Goal: Contribute content: Contribute content

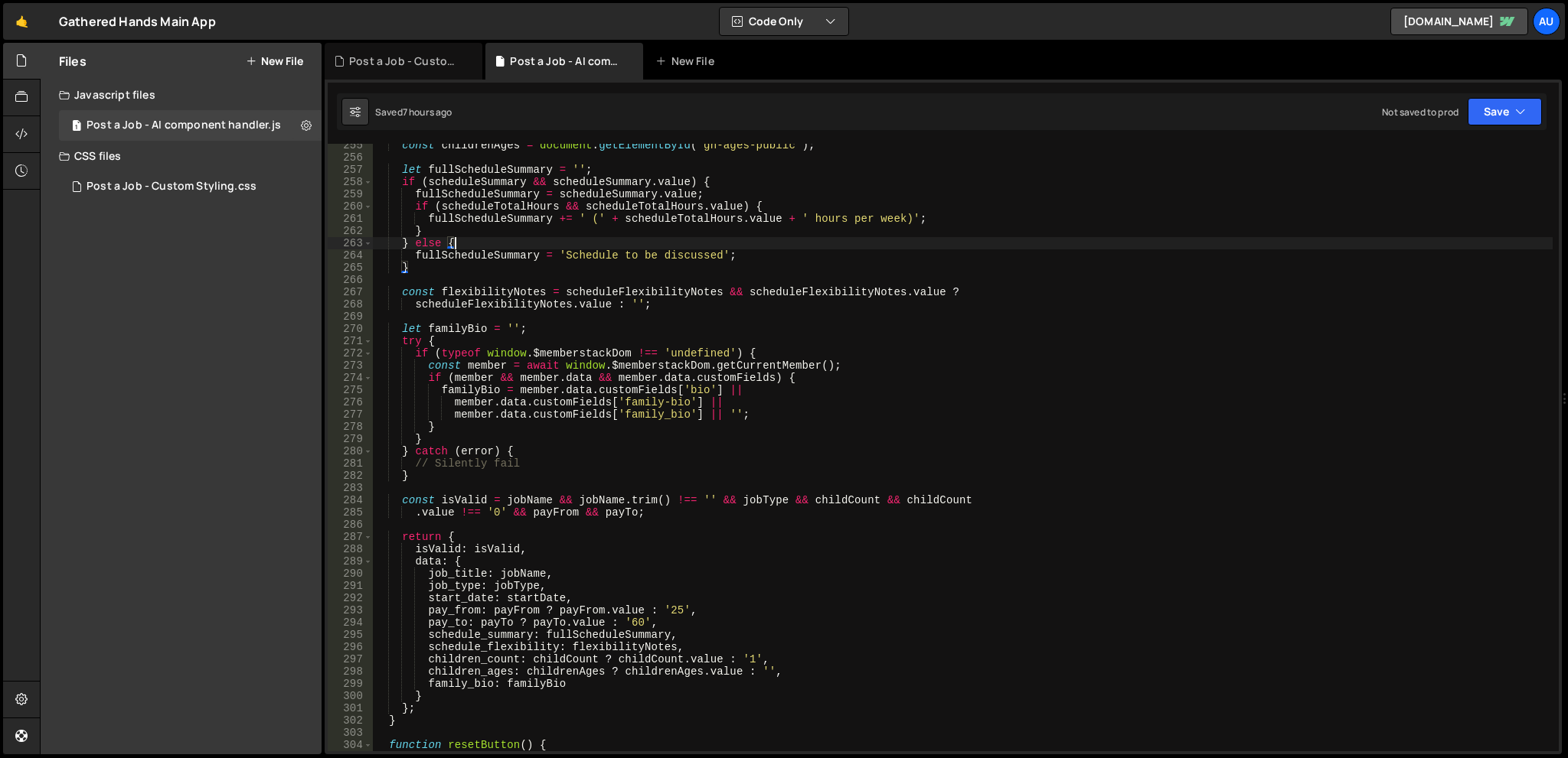
scroll to position [3114, 0]
click at [700, 388] on div "const childrenAges = document . getElementById ( 'gh-ages-public' ) ; let fullS…" at bounding box center [962, 455] width 1180 height 632
type textarea "familyBio = member.data.customFields['bio'] ||"
click at [194, 211] on div "Files New File Create your first file Get started by starting a Javascript or C…" at bounding box center [181, 399] width 281 height 712
click at [184, 381] on div "Files New File Create your first file Get started by starting a Javascript or C…" at bounding box center [181, 399] width 281 height 712
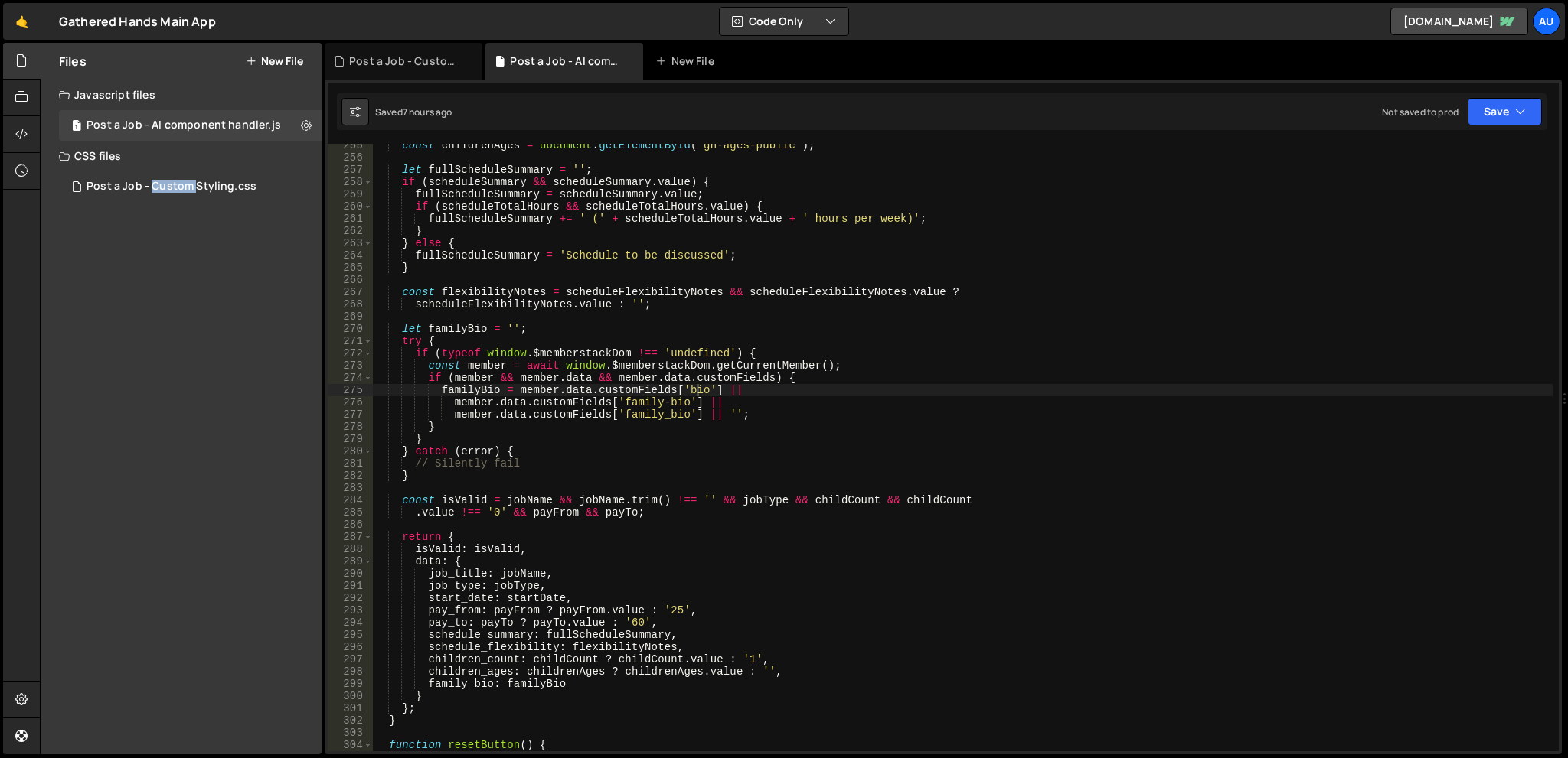
click at [184, 381] on div "Files New File Create your first file Get started by starting a Javascript or C…" at bounding box center [181, 399] width 281 height 712
click at [328, 400] on div "276" at bounding box center [350, 402] width 45 height 13
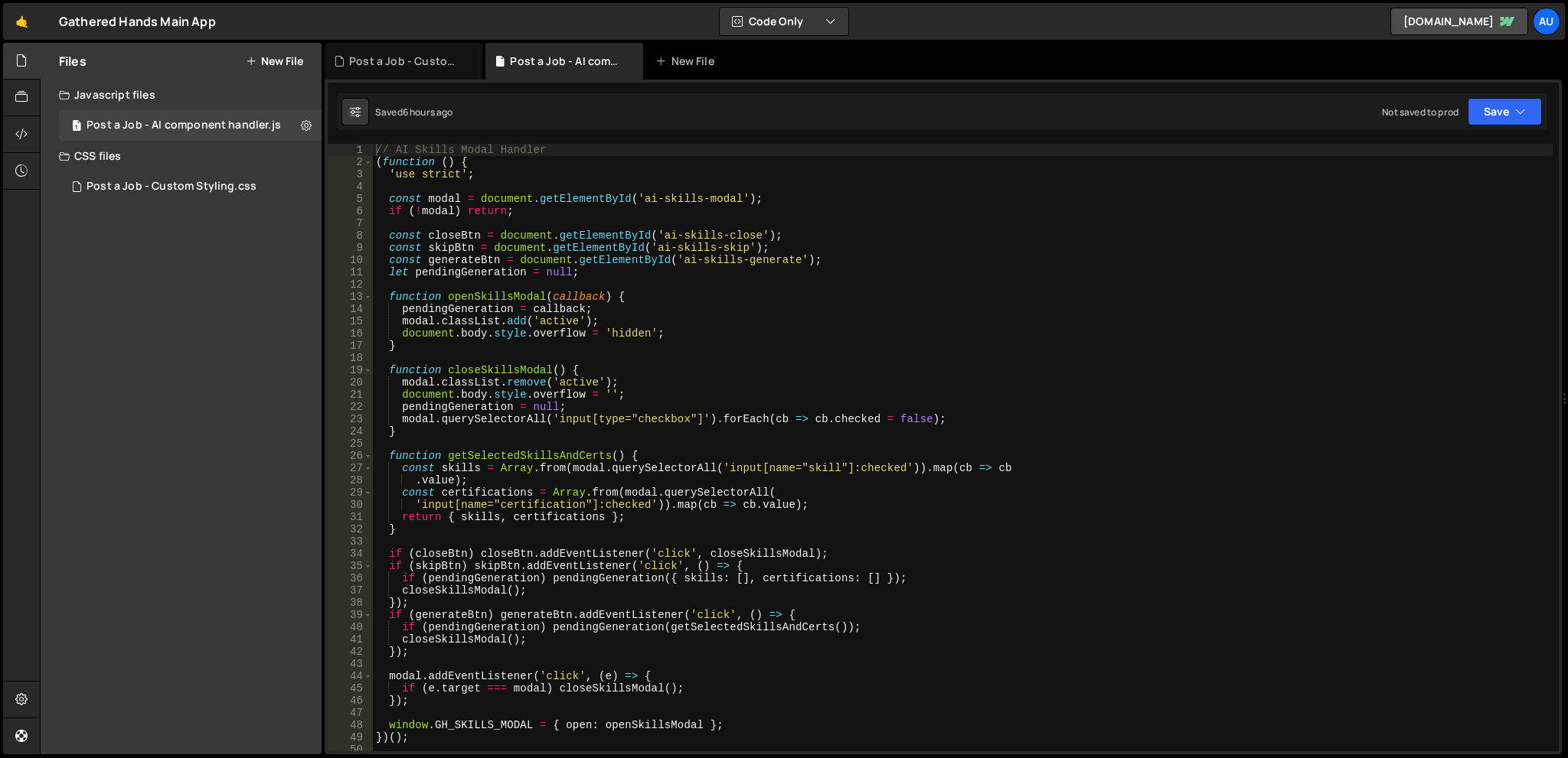
scroll to position [1675, 0]
click at [190, 409] on div "Files New File Javascript files 1 Post a Job - AI component handler.js 0 CSS fi…" at bounding box center [181, 399] width 281 height 712
click at [279, 59] on button "New File" at bounding box center [274, 62] width 57 height 13
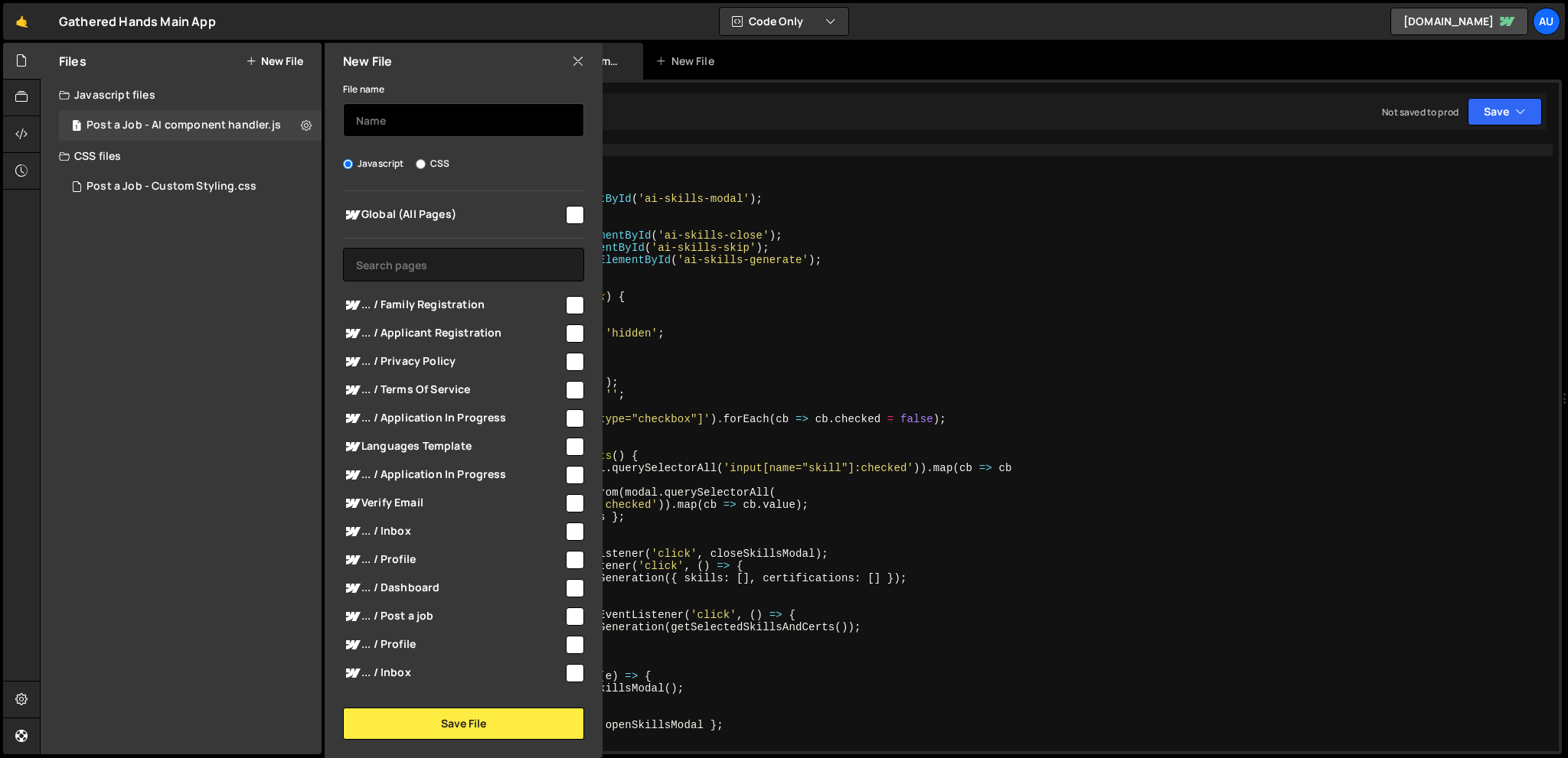
click at [406, 111] on input "text" at bounding box center [464, 120] width 241 height 34
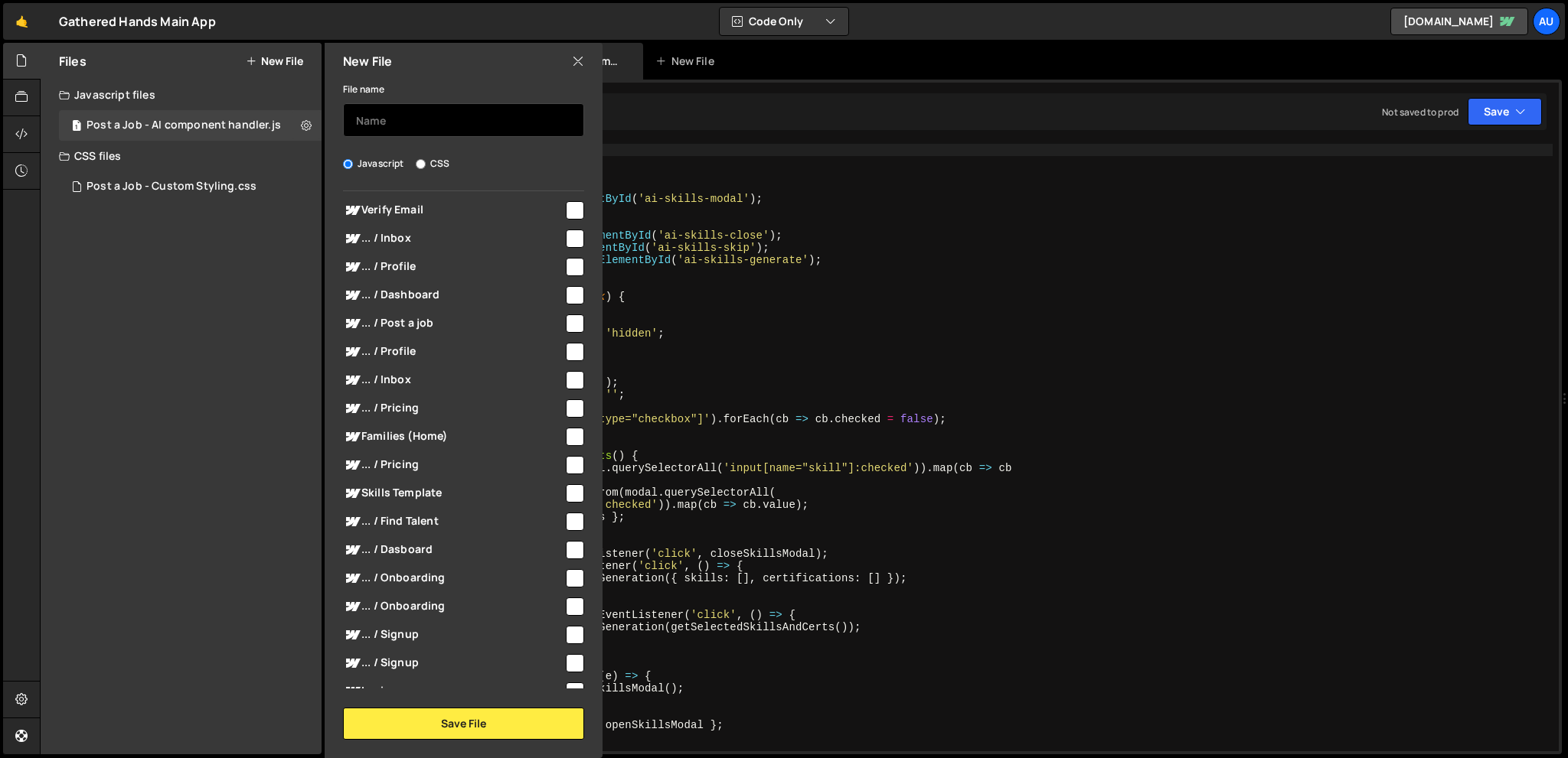
scroll to position [306, 0]
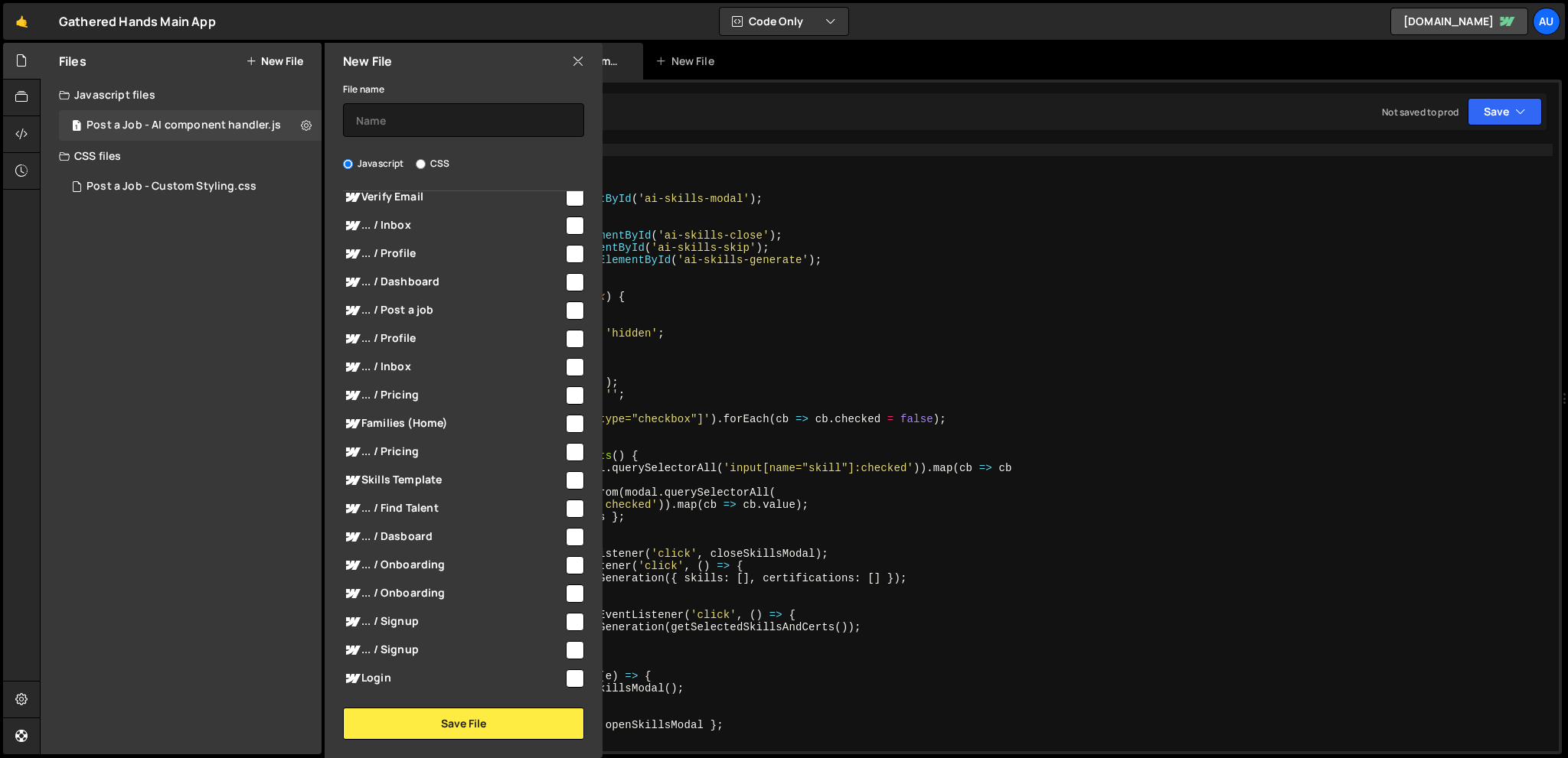
click at [571, 312] on input "checkbox" at bounding box center [575, 311] width 19 height 19
checkbox input "true"
click at [478, 120] on input "text" at bounding box center [464, 120] width 241 height 34
type input "Cus"
type input "Post a Job - Custom Date Picker"
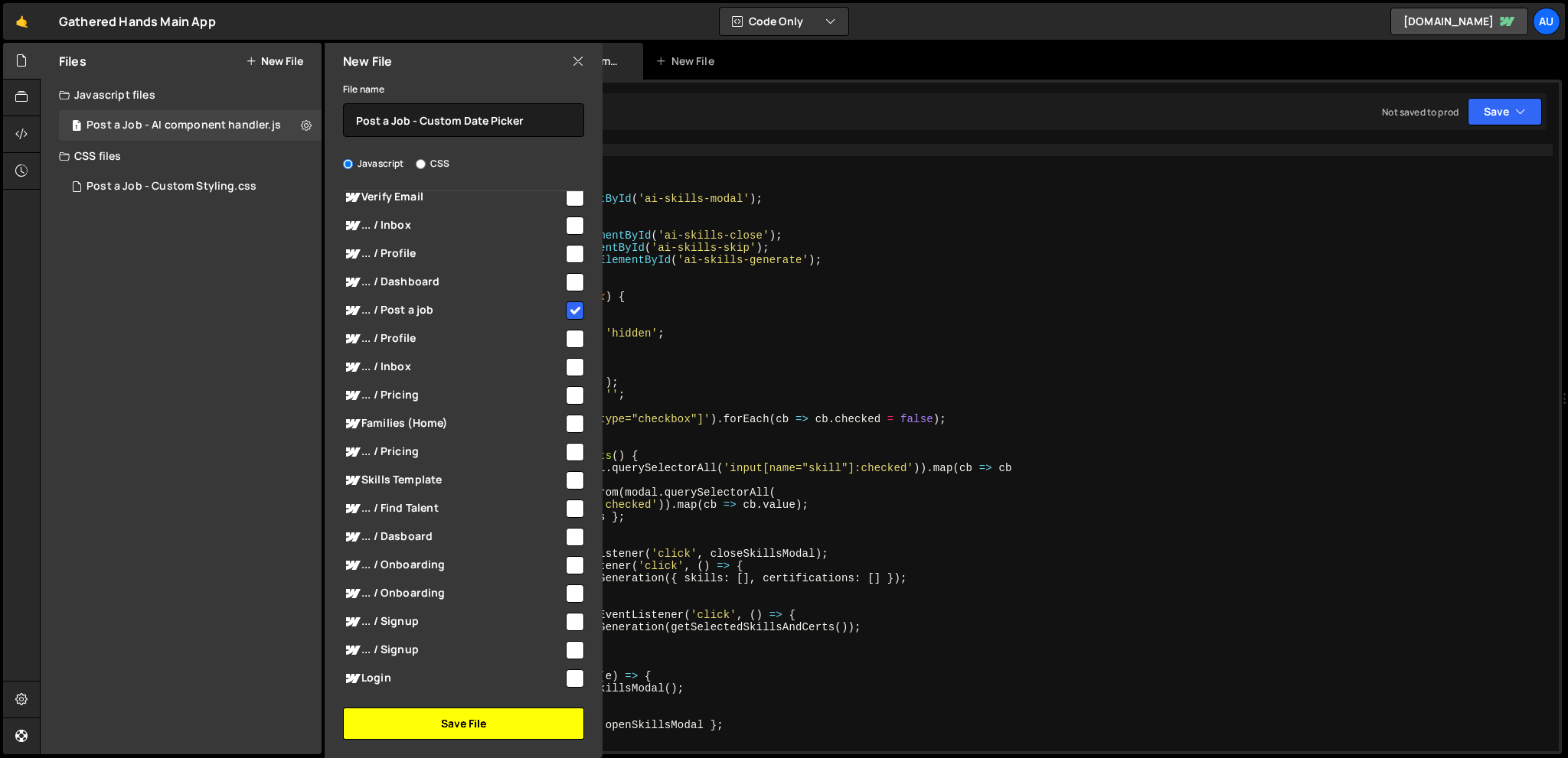
click at [466, 735] on button "Save File" at bounding box center [464, 724] width 241 height 32
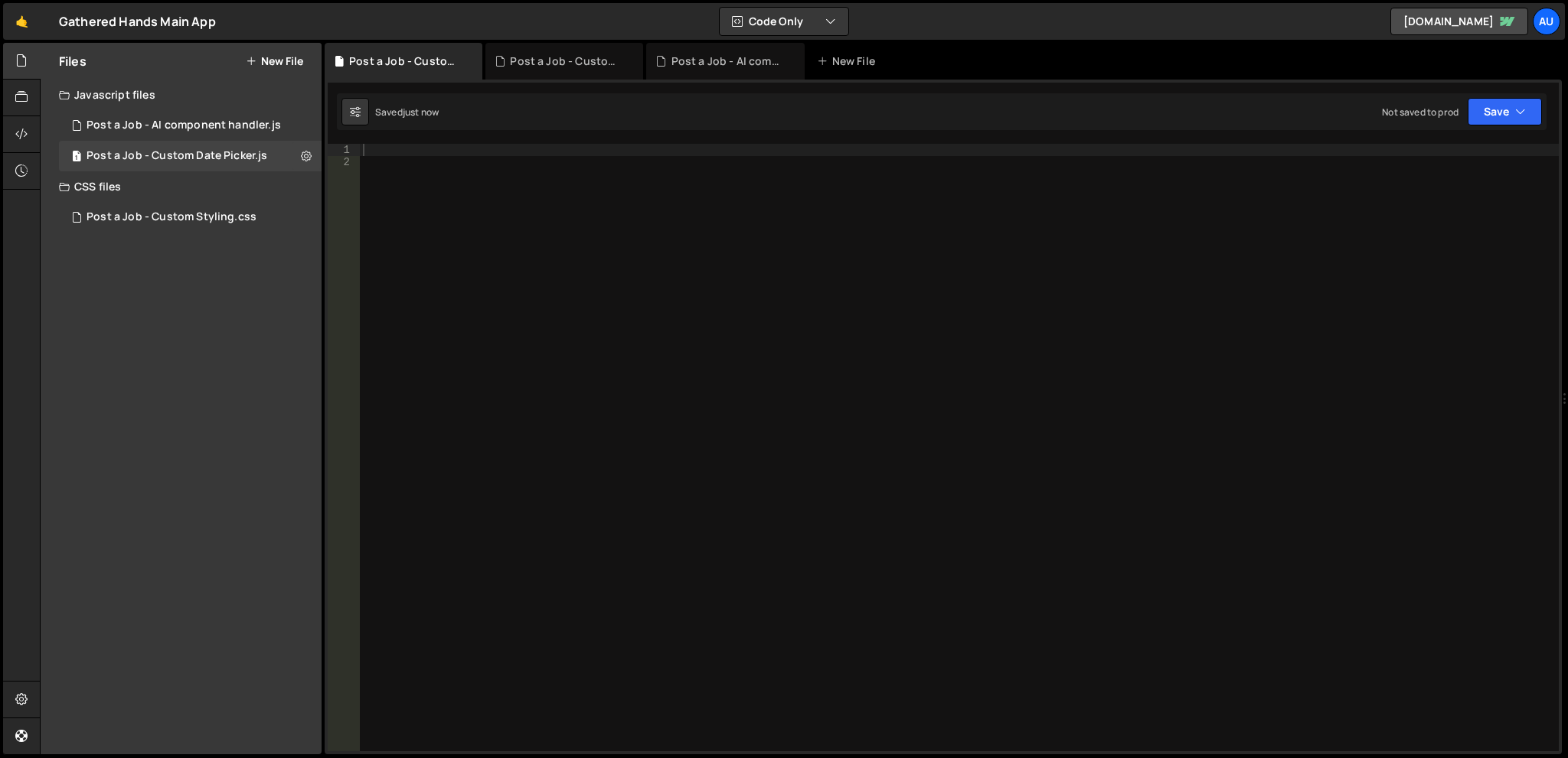
scroll to position [0, 0]
click at [120, 339] on div "Files New File Javascript files 1 Post a Job - AI component handler.js 0 1 Post…" at bounding box center [181, 399] width 281 height 712
click at [711, 257] on div at bounding box center [959, 459] width 1199 height 632
click at [692, 200] on div at bounding box center [959, 459] width 1199 height 632
click at [671, 140] on div "1 2 3 4 5 6 7 8 9 10 11 12 13 14 15 16 17 18 19 20 21 22 23 24 25 26 27 28 29 3…" at bounding box center [943, 417] width 1237 height 675
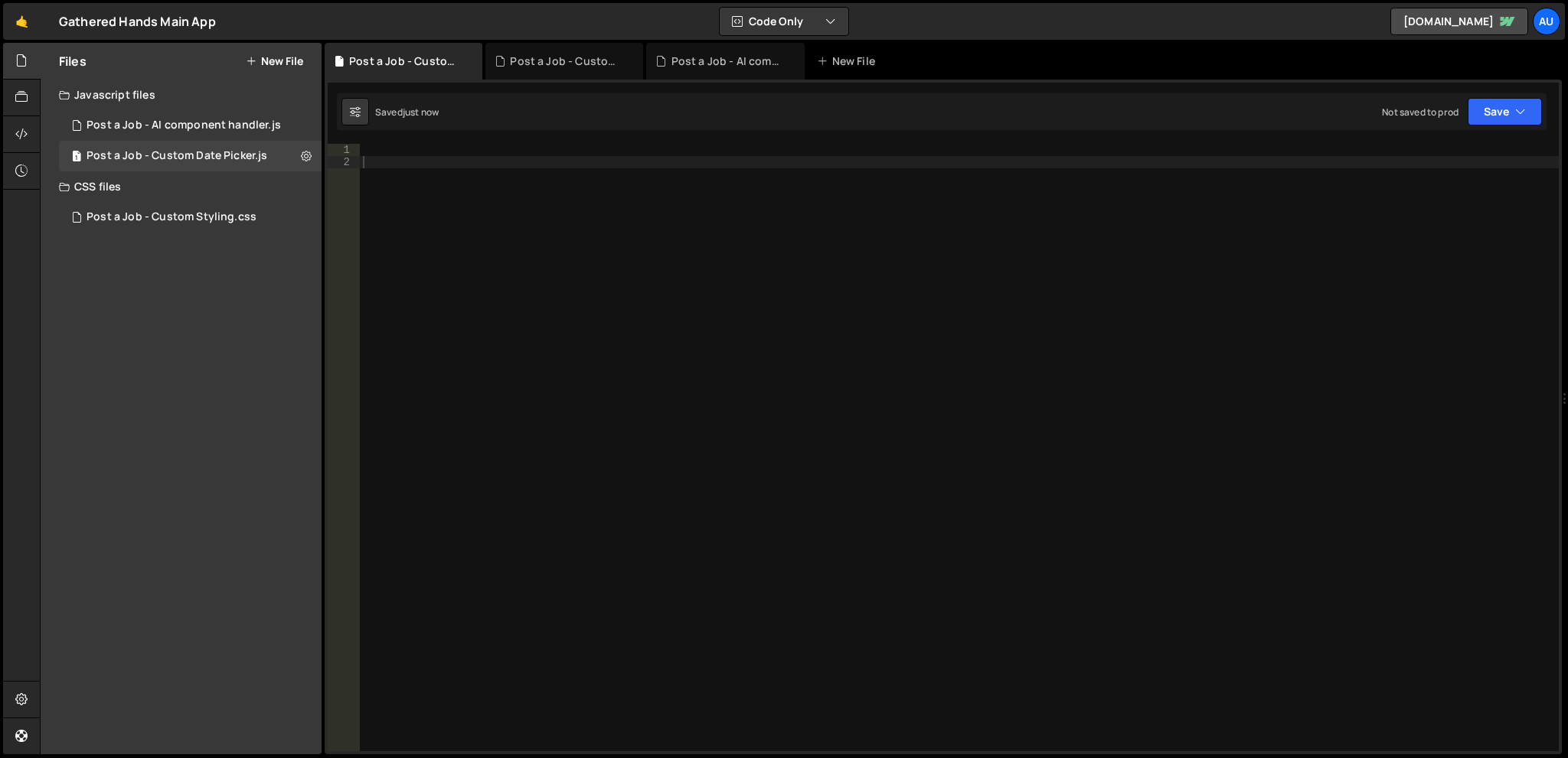
click at [668, 137] on div "1 2 3 4 5 6 7 8 9 10 11 12 13 14 15 16 17 18 19 20 21 22 23 24 25 26 27 28 29 3…" at bounding box center [943, 417] width 1237 height 675
click at [374, 152] on div at bounding box center [959, 459] width 1199 height 632
paste textarea "</script>"
type textarea "</script>"
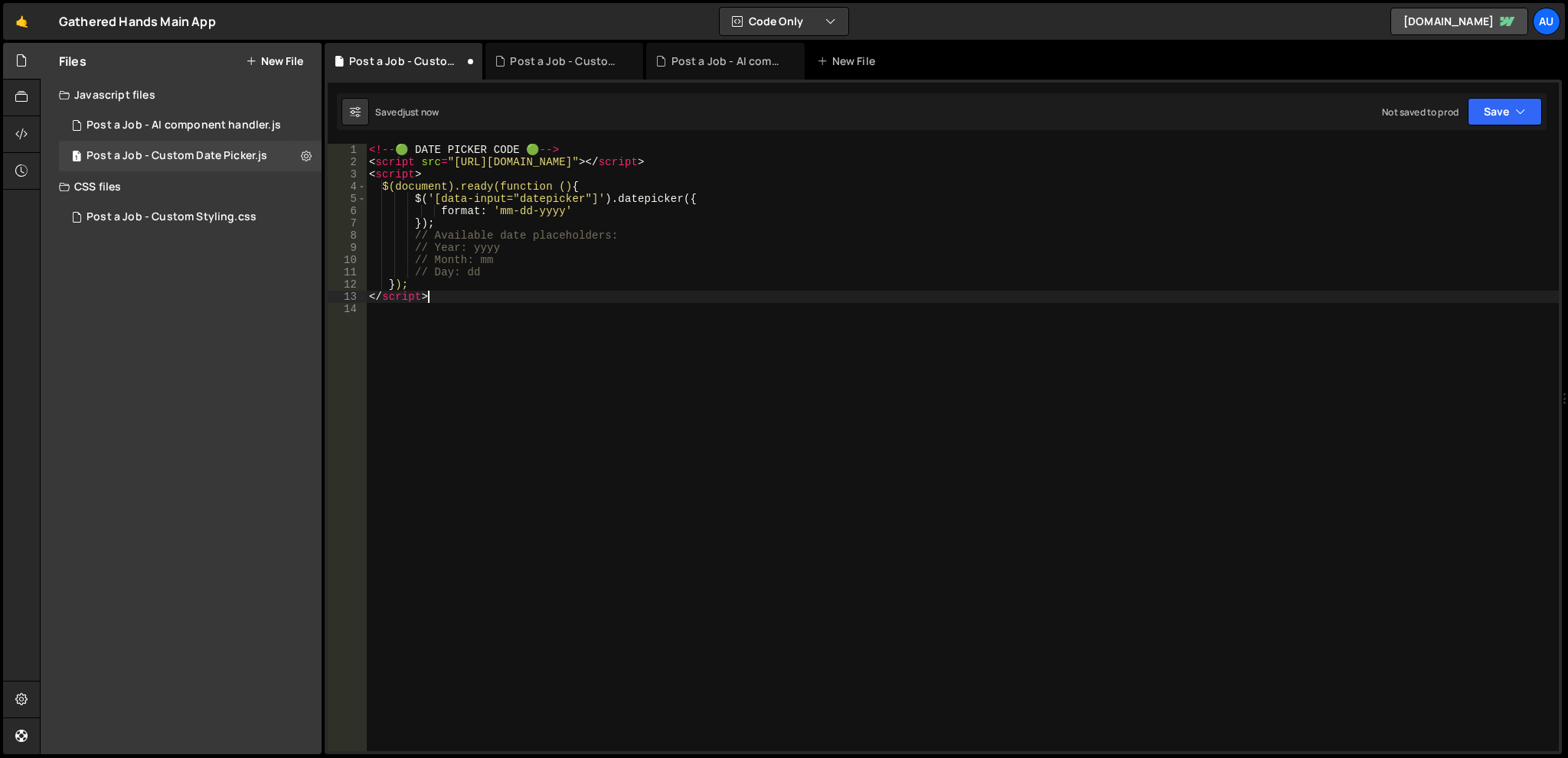
click at [497, 351] on div "<!-- 🟢 DATE PICKER CODE 🟢 --> < script src = "https://fengyuanchen.github.io/da…" at bounding box center [962, 456] width 1193 height 626
click at [522, 325] on div "<!-- 🟢 DATE PICKER CODE 🟢 --> < script src = "https://fengyuanchen.github.io/da…" at bounding box center [962, 456] width 1193 height 626
click at [516, 290] on div "<!-- 🟢 DATE PICKER CODE 🟢 --> < script src = "https://fengyuanchen.github.io/da…" at bounding box center [962, 456] width 1193 height 626
type textarea "});"
click at [540, 388] on div "<!-- 🟢 DATE PICKER CODE 🟢 --> < script src = "https://fengyuanchen.github.io/da…" at bounding box center [962, 456] width 1193 height 626
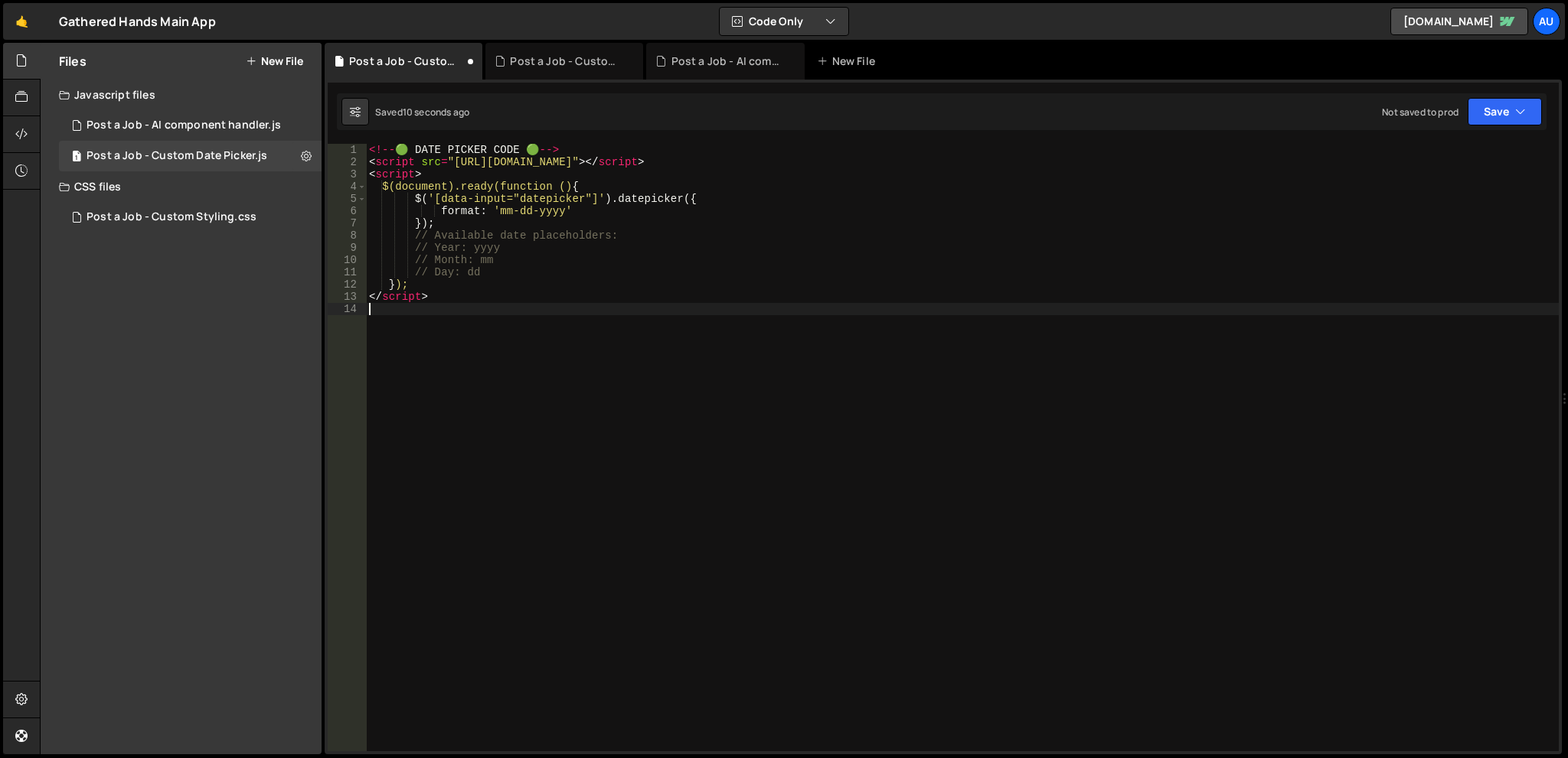
click at [1182, 238] on div "<!-- 🟢 DATE PICKER CODE 🟢 --> < script src = "https://fengyuanchen.github.io/da…" at bounding box center [962, 456] width 1193 height 626
click at [1477, 111] on button "Save" at bounding box center [1504, 111] width 74 height 27
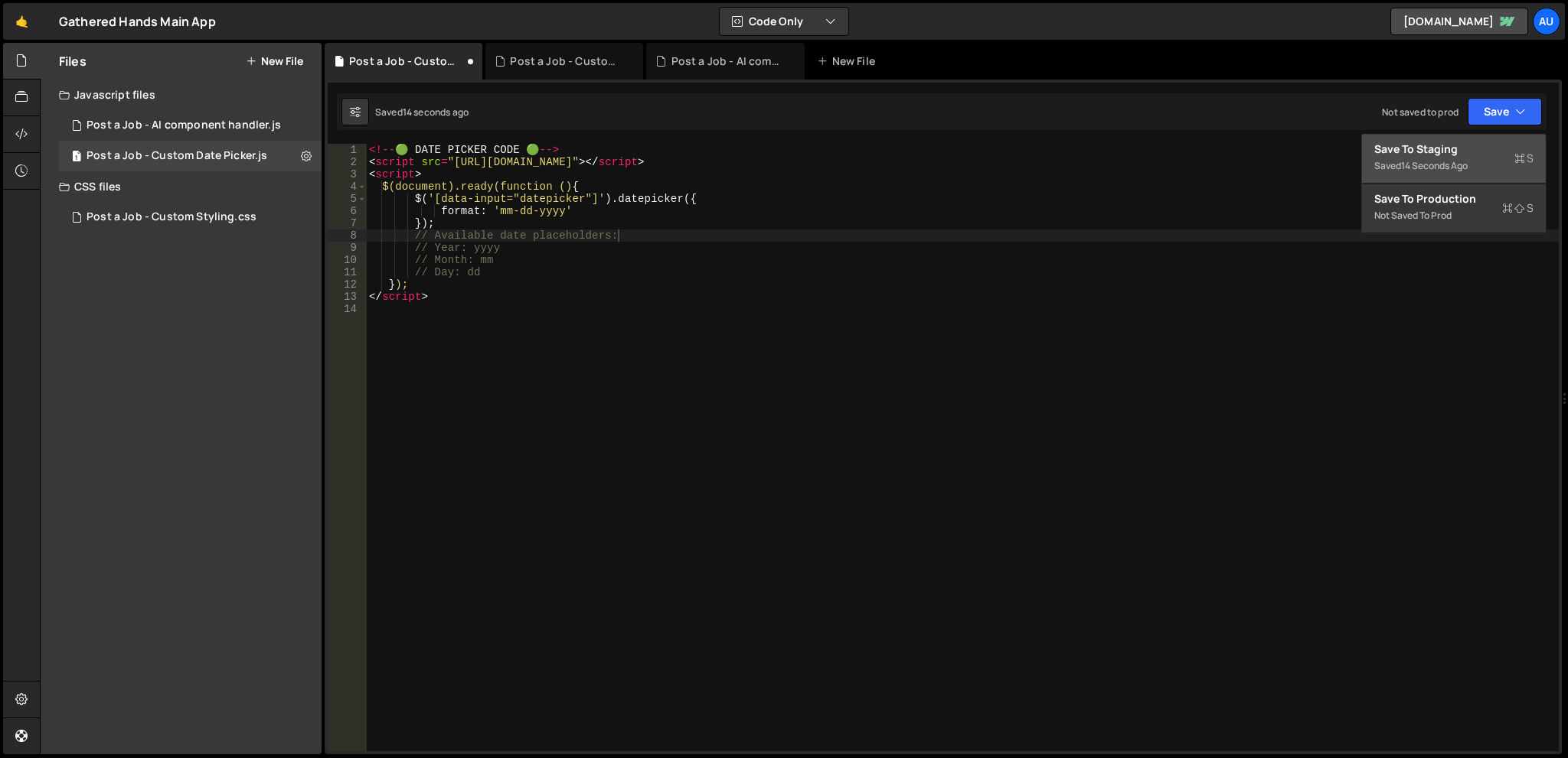
click at [1440, 156] on div "Save to Staging S" at bounding box center [1454, 149] width 159 height 16
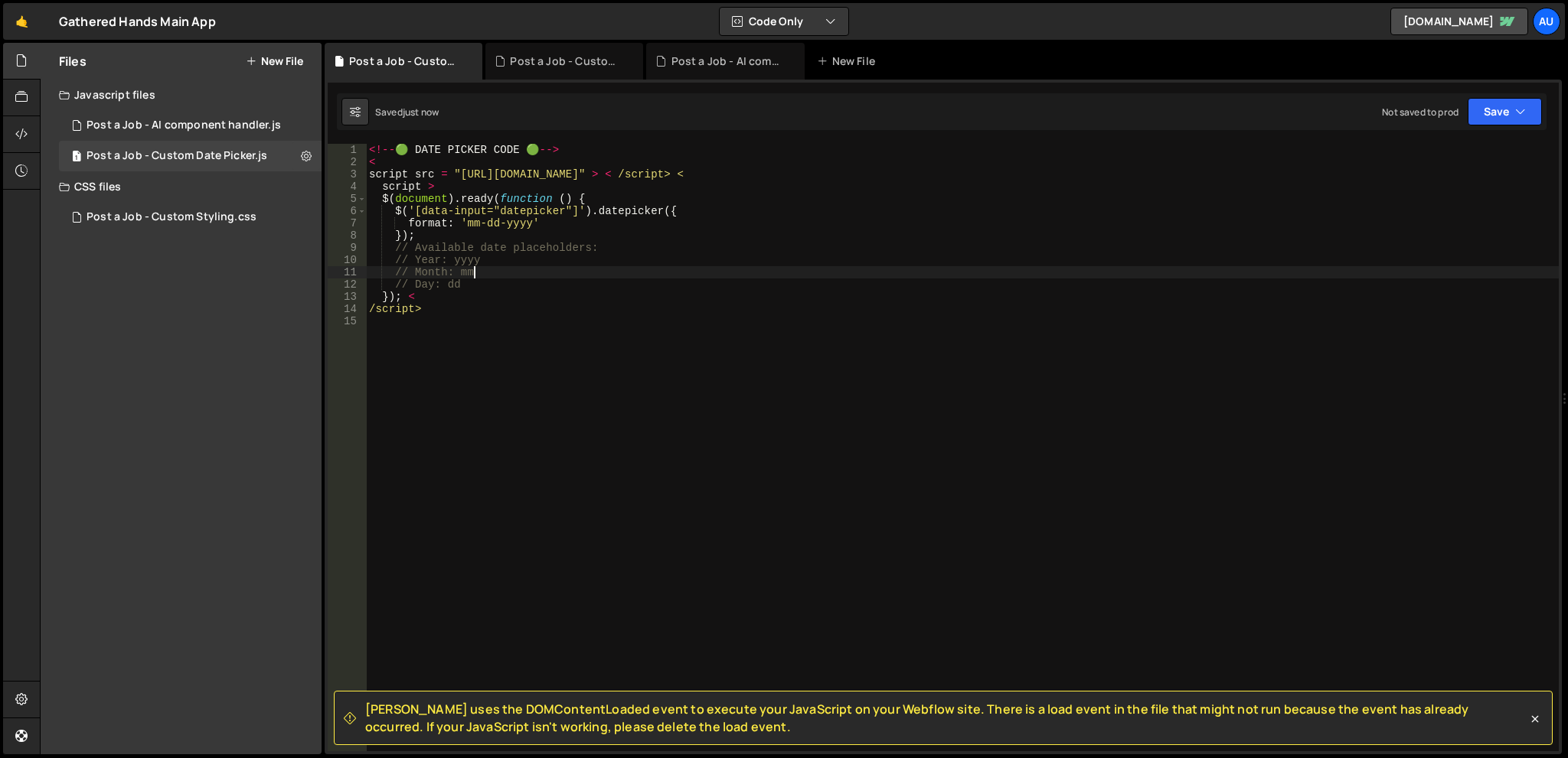
click at [767, 269] on div "<!-- 🟢 DATE PICKER CODE 🟢 --> < script src = "https://fengyuanchen.github.io/da…" at bounding box center [962, 456] width 1193 height 626
click at [586, 275] on div "<!-- 🟢 DATE PICKER CODE 🟢 --> < script src = "https://fengyuanchen.github.io/da…" at bounding box center [962, 456] width 1193 height 626
click at [492, 176] on div "<!-- 🟢 DATE PICKER CODE 🟢 --> < script src = "https://fengyuanchen.github.io/da…" at bounding box center [962, 456] width 1193 height 626
click at [499, 202] on div "<!-- 🟢 DATE PICKER CODE 🟢 --> < script src = "https://fengyuanchen.github.io/da…" at bounding box center [962, 456] width 1193 height 626
click at [505, 307] on div "<!-- 🟢 DATE PICKER CODE 🟢 --> < script src = "https://fengyuanchen.github.io/da…" at bounding box center [962, 456] width 1193 height 626
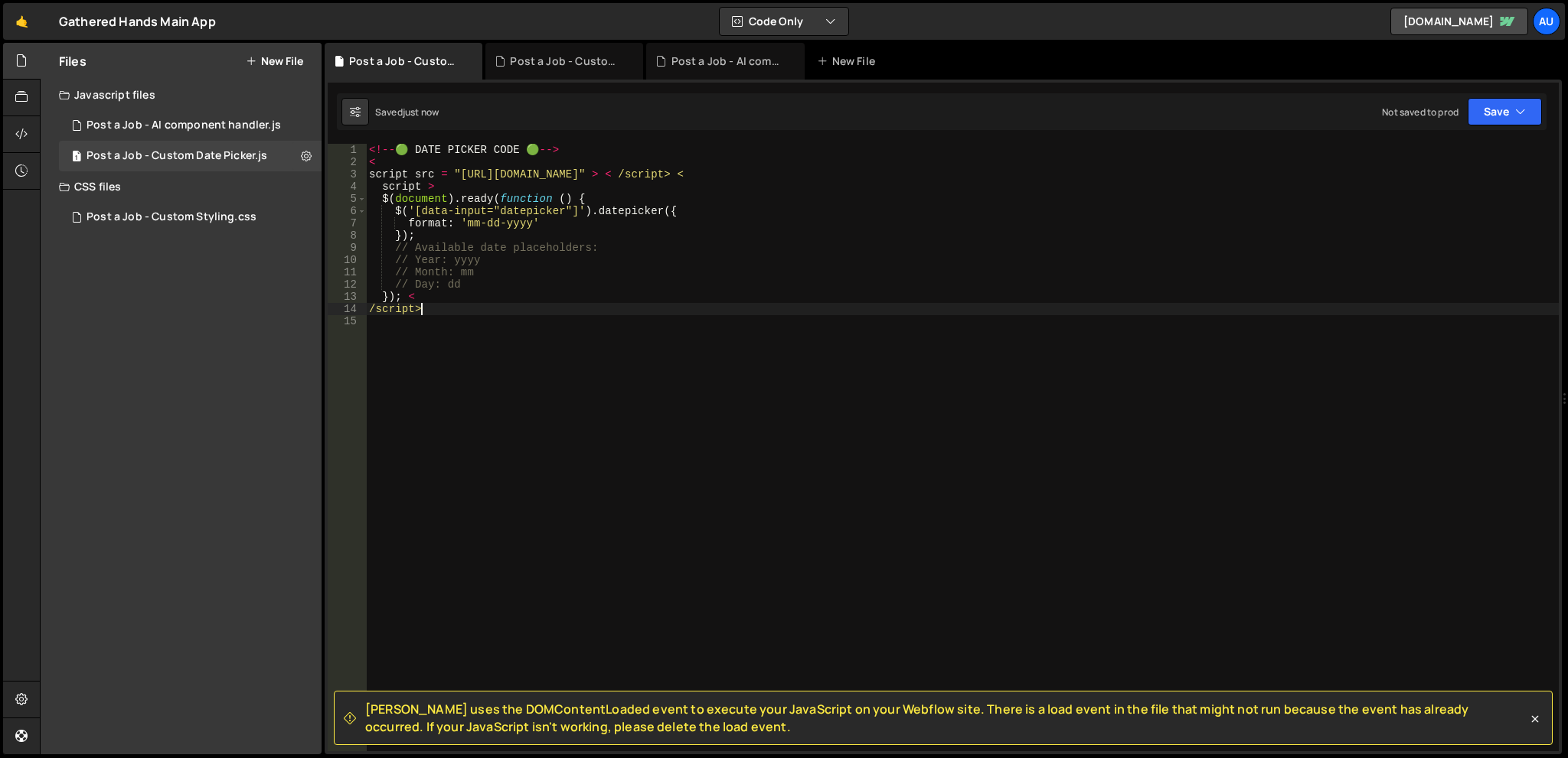
click at [505, 299] on div "<!-- 🟢 DATE PICKER CODE 🟢 --> < script src = "https://fengyuanchen.github.io/da…" at bounding box center [962, 456] width 1193 height 626
type textarea "}); <"
click at [307, 156] on icon at bounding box center [306, 156] width 11 height 15
click at [465, 388] on div "<!-- 🟢 DATE PICKER CODE 🟢 --> < script src = "https://fengyuanchen.github.io/da…" at bounding box center [962, 456] width 1193 height 626
click at [463, 388] on div "<!-- 🟢 DATE PICKER CODE 🟢 --> < script src = "https://fengyuanchen.github.io/da…" at bounding box center [962, 456] width 1193 height 626
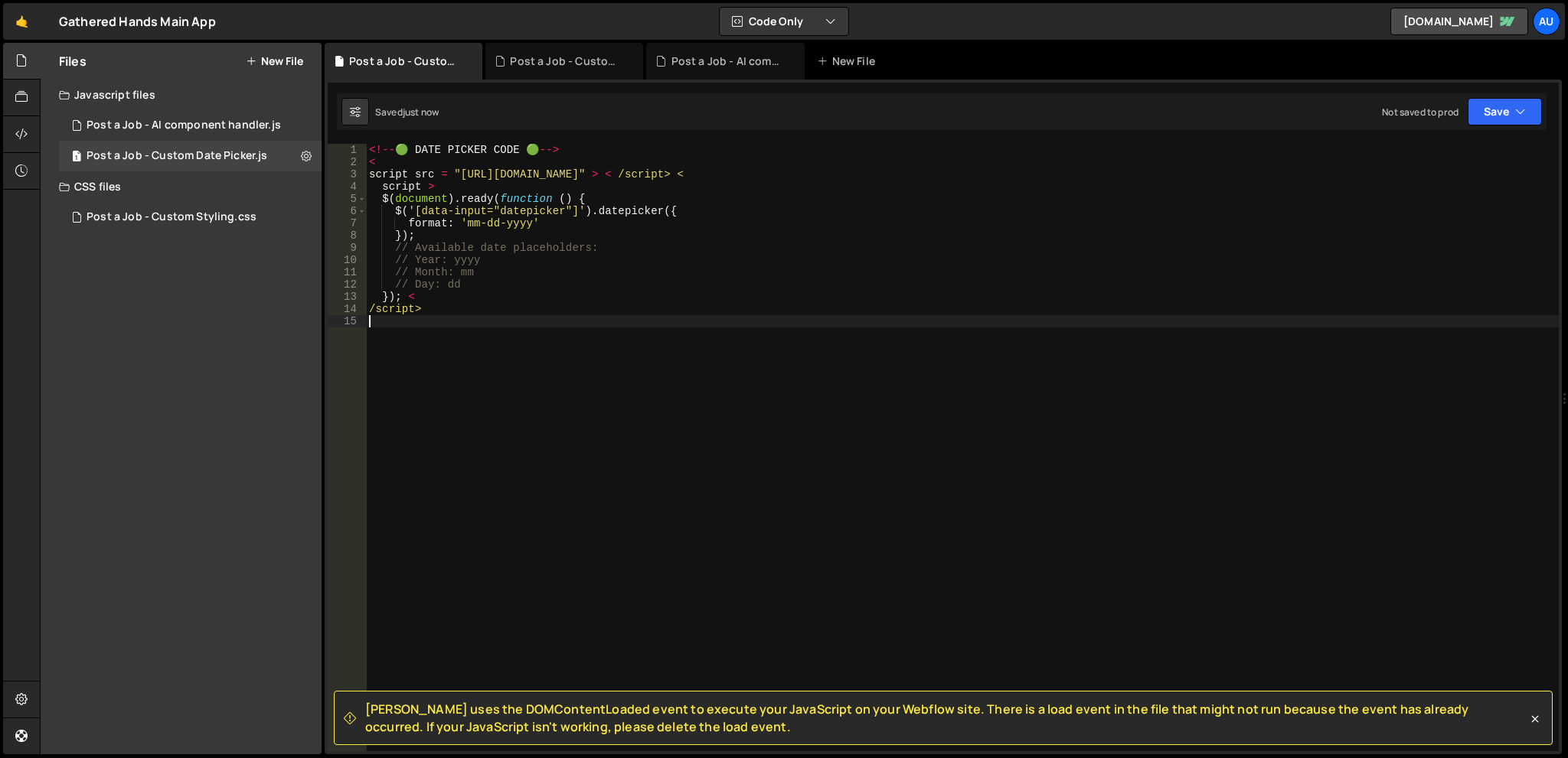
click at [467, 336] on div "<!-- 🟢 DATE PICKER CODE 🟢 --> < script src = "https://fengyuanchen.github.io/da…" at bounding box center [962, 456] width 1193 height 626
type textarea "/script>"
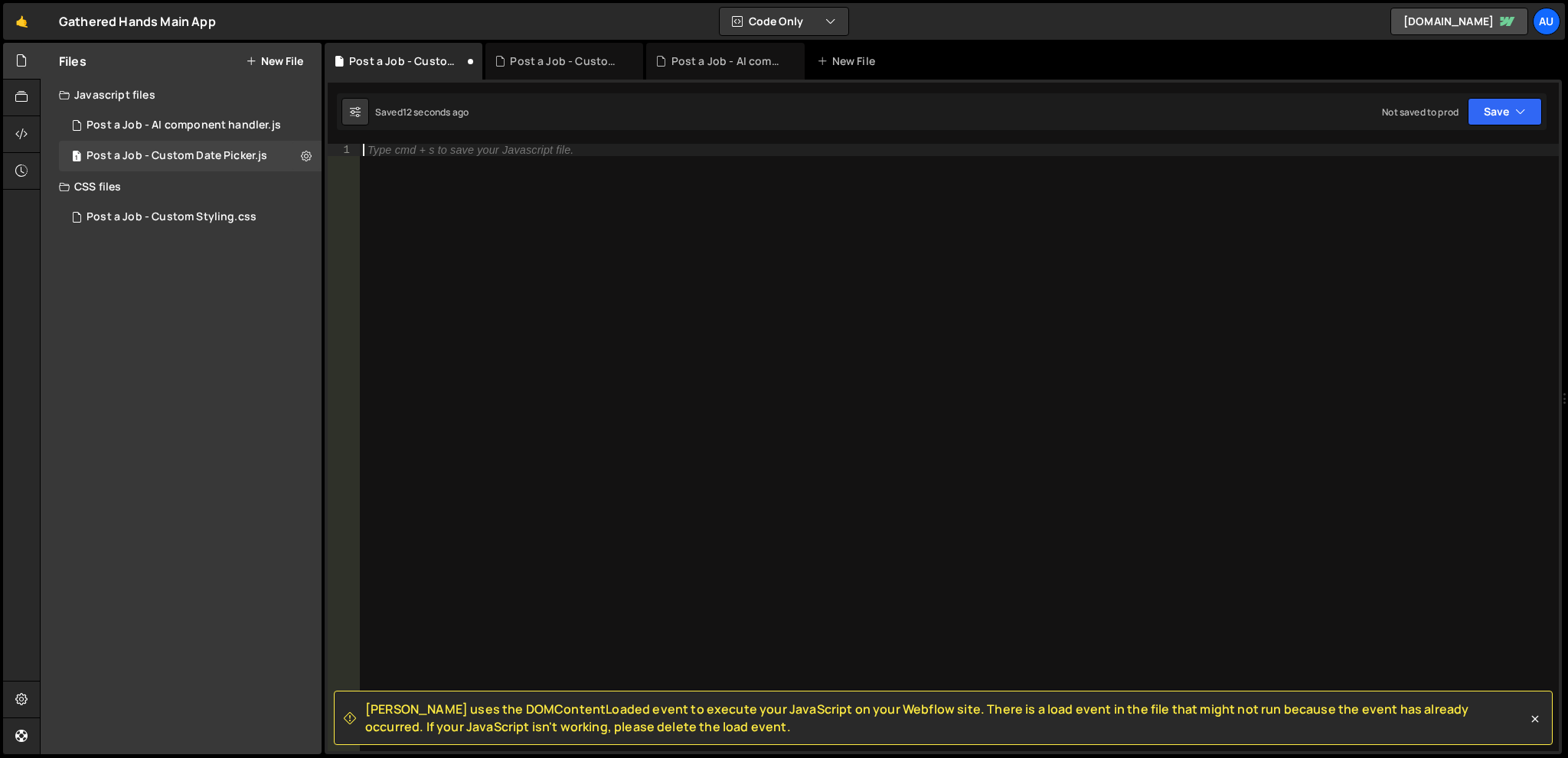
click at [547, 269] on div "Type cmd + s to save your Javascript file." at bounding box center [959, 459] width 1199 height 632
click at [300, 153] on button at bounding box center [306, 156] width 27 height 27
click at [353, 256] on button "Delete File" at bounding box center [399, 249] width 150 height 30
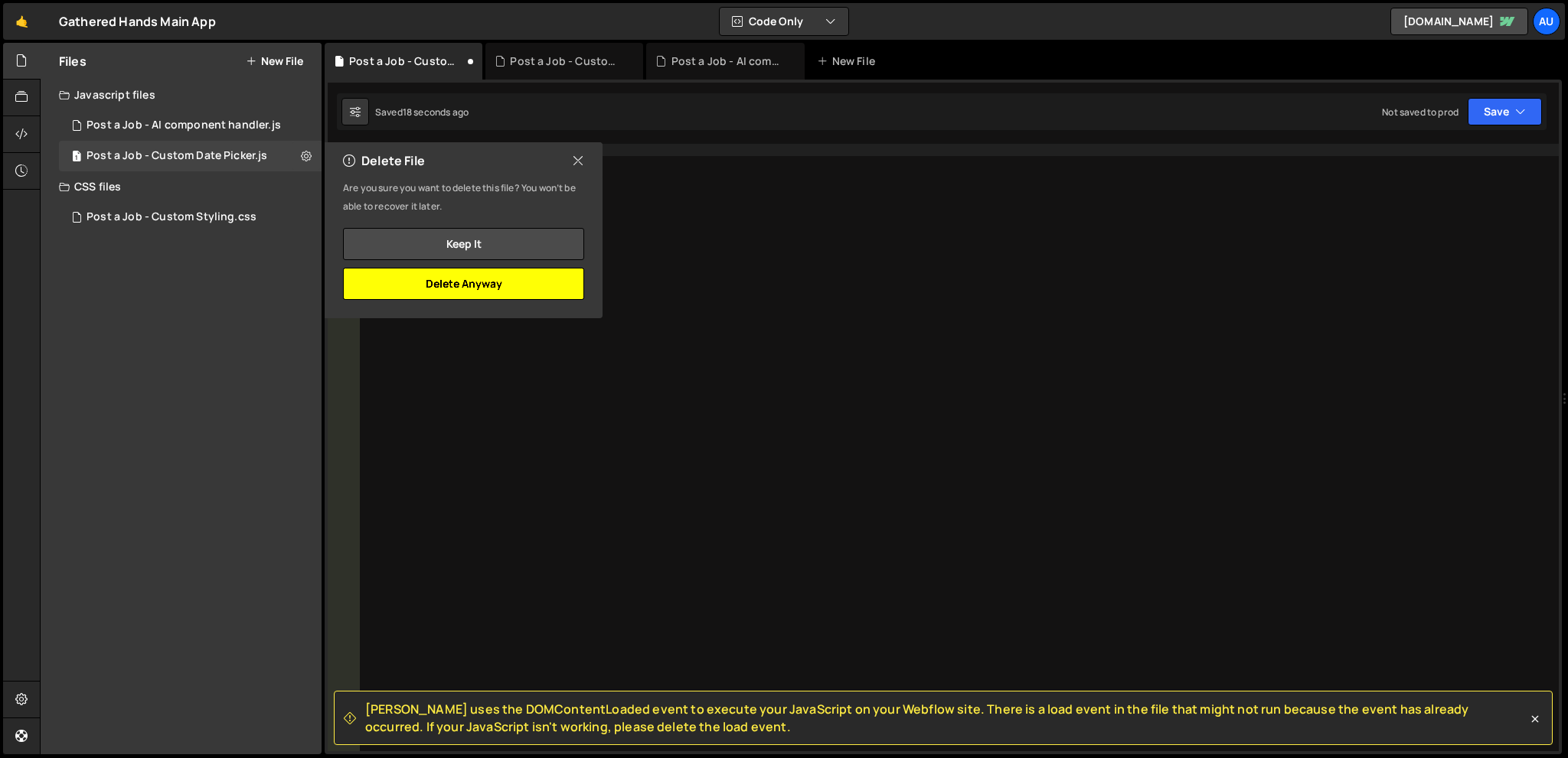
click at [507, 293] on button "Delete Anyway" at bounding box center [464, 284] width 241 height 32
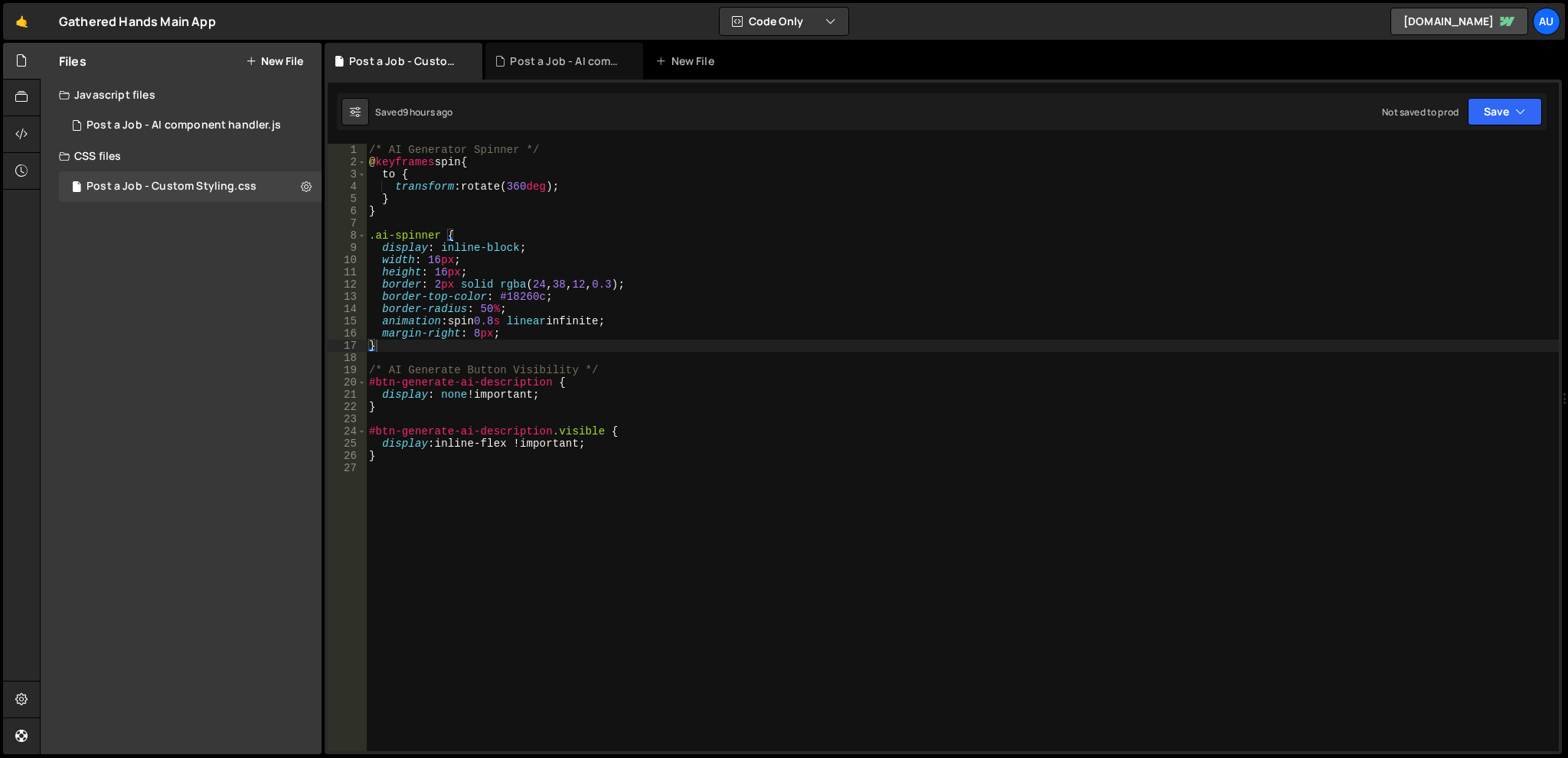
click at [166, 272] on div "Files New File Javascript files 1 Post a Job - AI component handler.js 0 CSS fi…" at bounding box center [181, 399] width 281 height 712
click at [597, 520] on div "/* AI Generator Spinner */ @ keyframes spin { to { transform : rotate( 360 deg …" at bounding box center [962, 456] width 1193 height 626
